Goal: Transaction & Acquisition: Purchase product/service

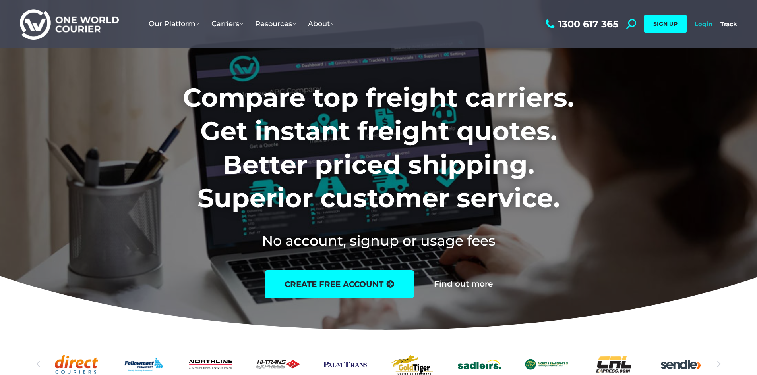
drag, startPoint x: 703, startPoint y: 22, endPoint x: 698, endPoint y: 27, distance: 6.5
click at [703, 23] on link "Login" at bounding box center [704, 24] width 18 height 8
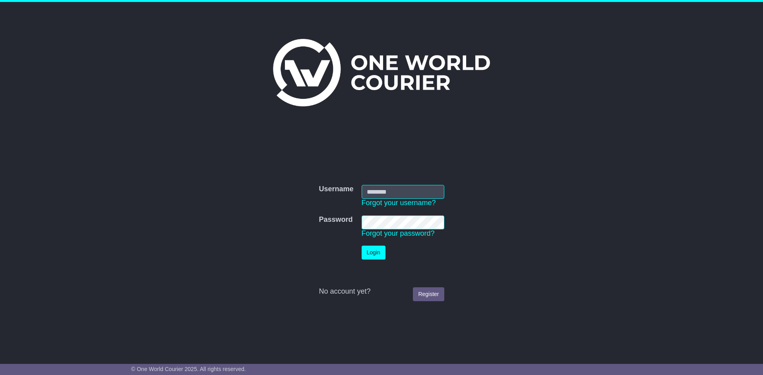
type input "**********"
click at [379, 255] on button "Login" at bounding box center [374, 253] width 24 height 14
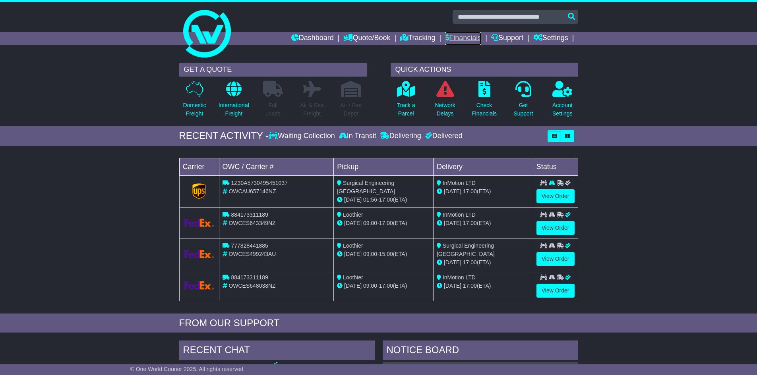
click at [461, 37] on link "Financials" at bounding box center [463, 39] width 36 height 14
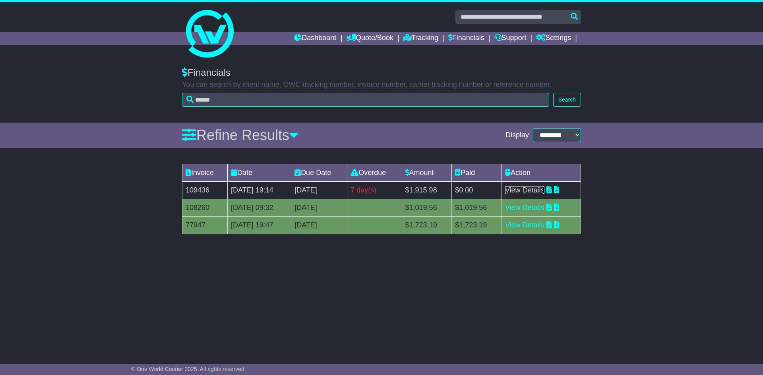
click at [541, 190] on link "View Details" at bounding box center [524, 190] width 39 height 8
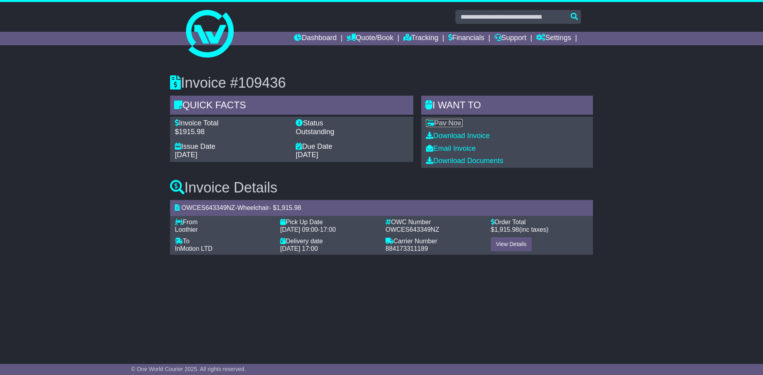
click at [453, 124] on link "Pay Now" at bounding box center [444, 123] width 37 height 8
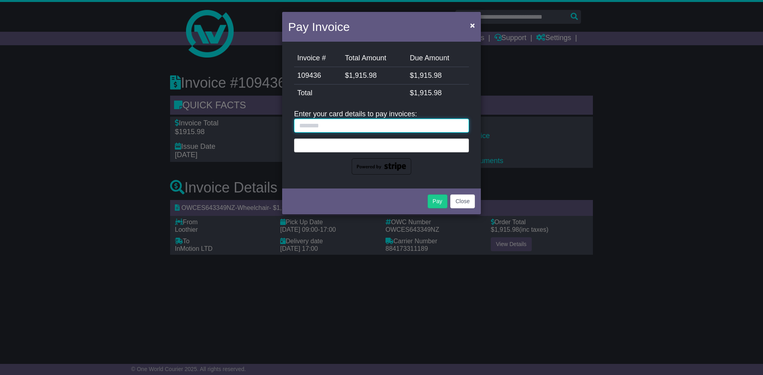
click at [373, 128] on input "text" at bounding box center [381, 126] width 175 height 14
type input "**********"
click at [357, 151] on div at bounding box center [381, 146] width 175 height 14
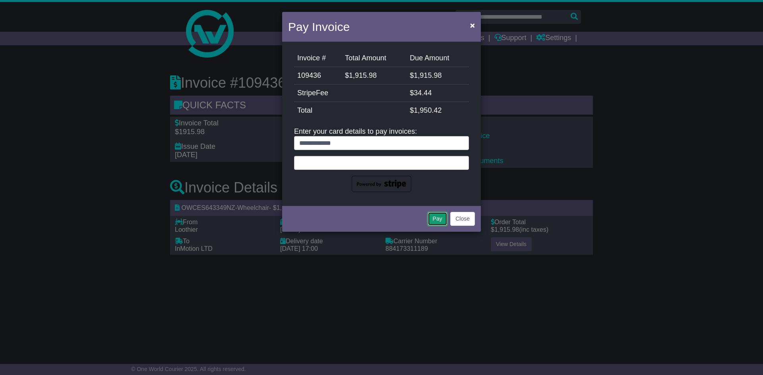
click at [438, 217] on button "Pay" at bounding box center [438, 219] width 20 height 14
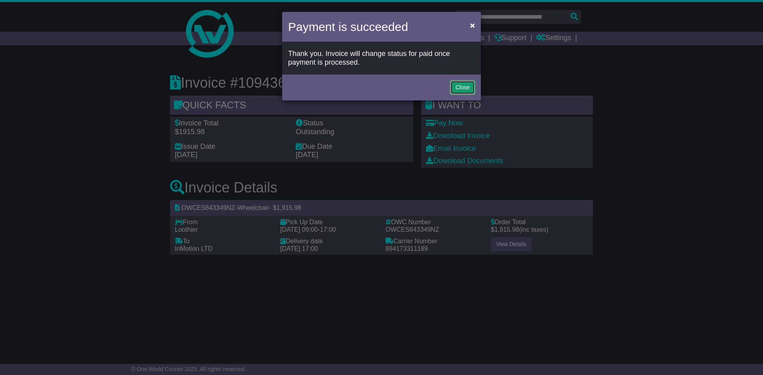
click at [463, 87] on button "Close" at bounding box center [462, 88] width 25 height 14
